Goal: Transaction & Acquisition: Obtain resource

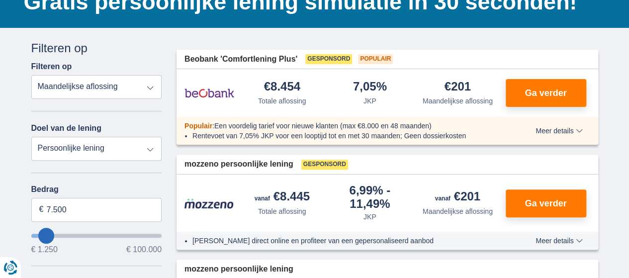
scroll to position [92, 0]
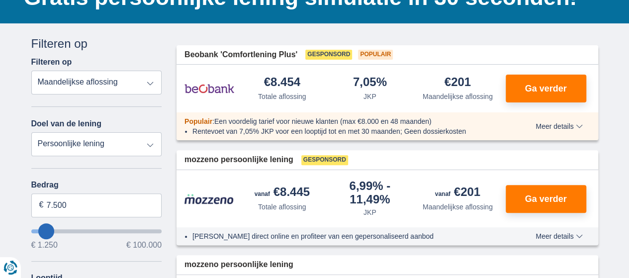
type input "4.250"
type input "4250"
select select "36"
type input "3.250"
type input "3250"
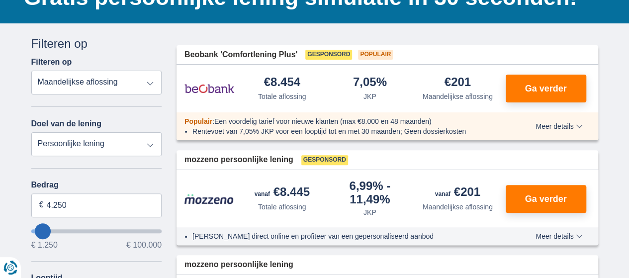
select select "30"
type input "3250"
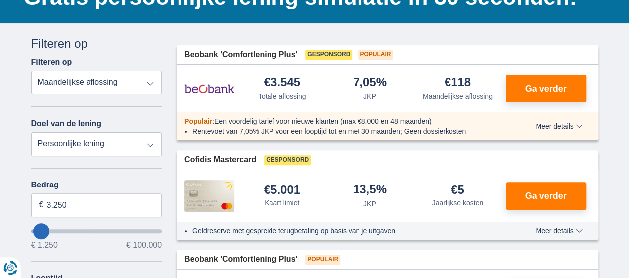
type input "1.250"
type input "1250"
select select "24"
type input "1250"
click at [44, 232] on input "wantToBorrow" at bounding box center [96, 231] width 131 height 4
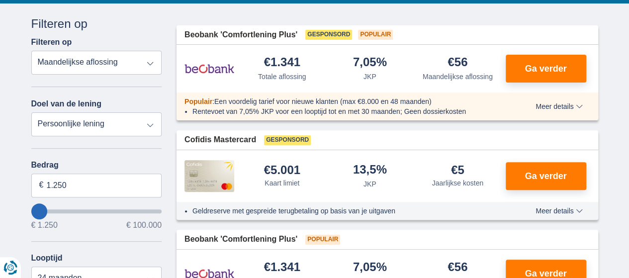
scroll to position [123, 0]
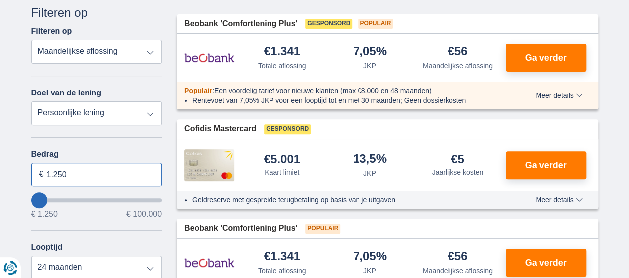
click at [74, 177] on input "1.250" at bounding box center [96, 175] width 131 height 24
type input "1"
type input "2.000"
type input "2250"
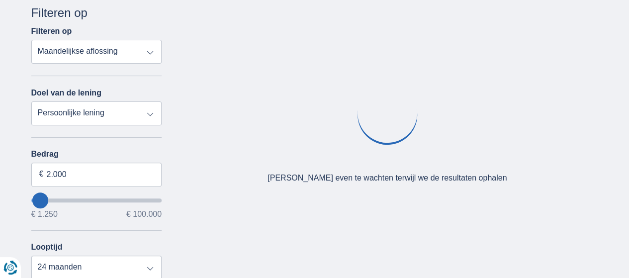
click at [118, 241] on div "Bedrag 2.000 € € 1.250 € 100.000 Looptijd 12 maanden 18 maanden 24 maanden" at bounding box center [96, 215] width 131 height 130
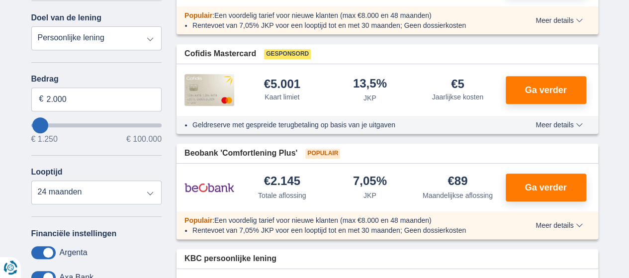
scroll to position [0, 0]
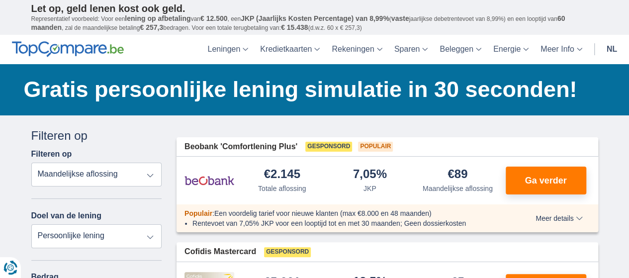
scroll to position [92, 0]
